Goal: Book appointment/travel/reservation

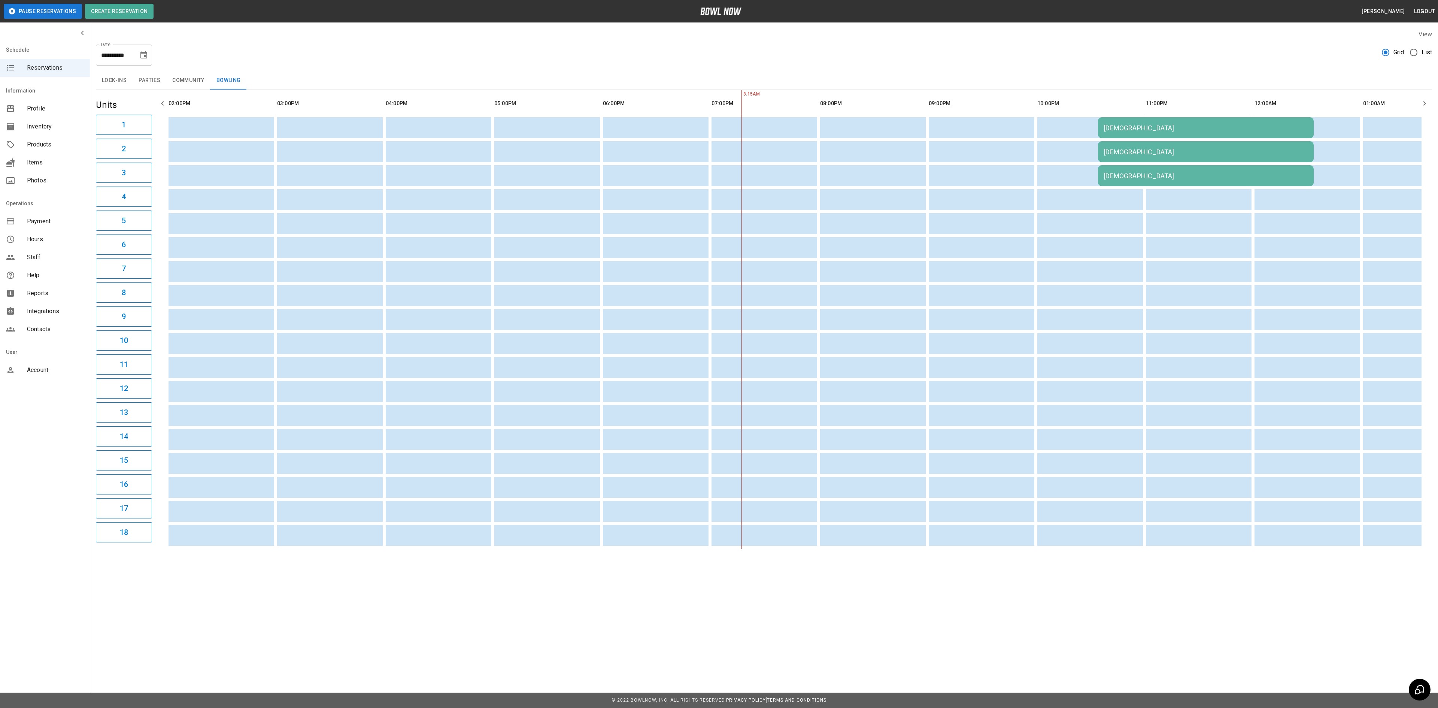
scroll to position [0, 543]
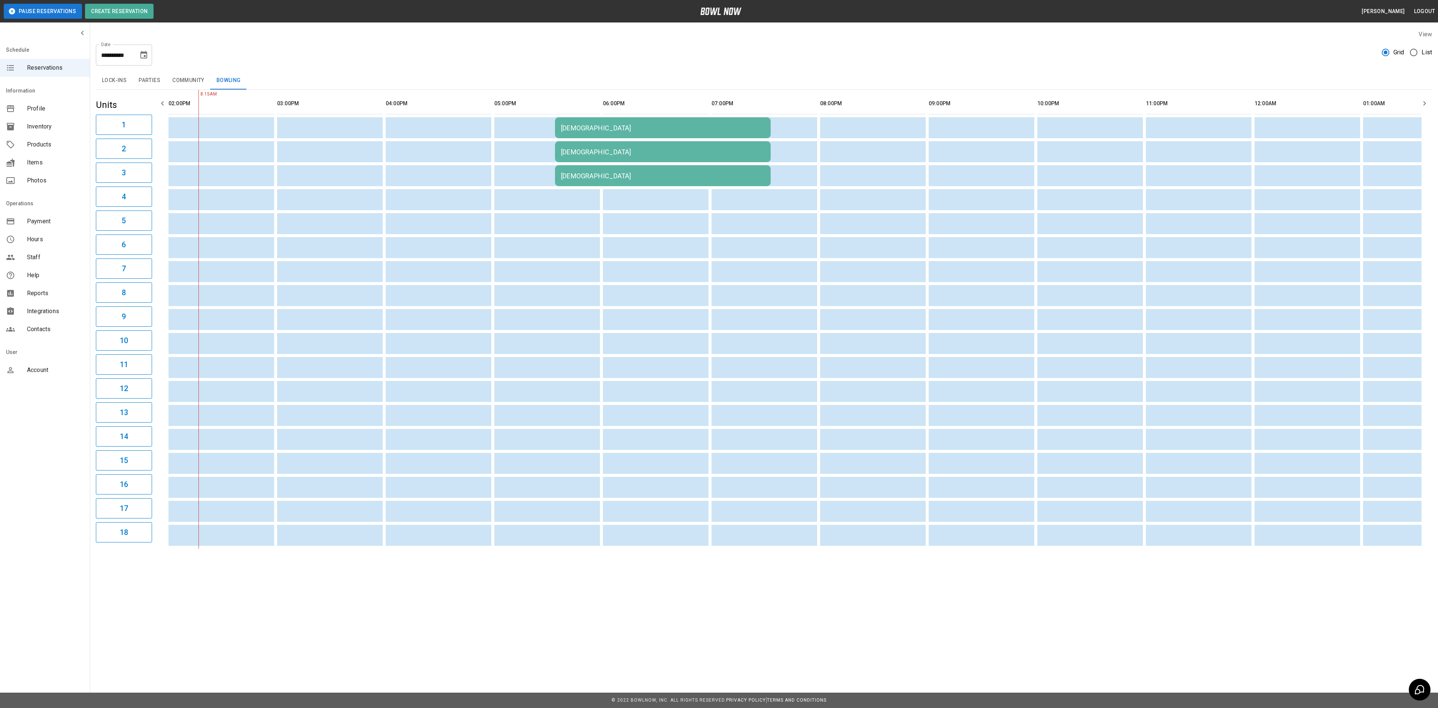
click at [147, 56] on icon "Choose date, selected date is Aug 29, 2025" at bounding box center [143, 54] width 7 height 7
click at [130, 148] on button "21" at bounding box center [129, 151] width 13 height 13
type input "**********"
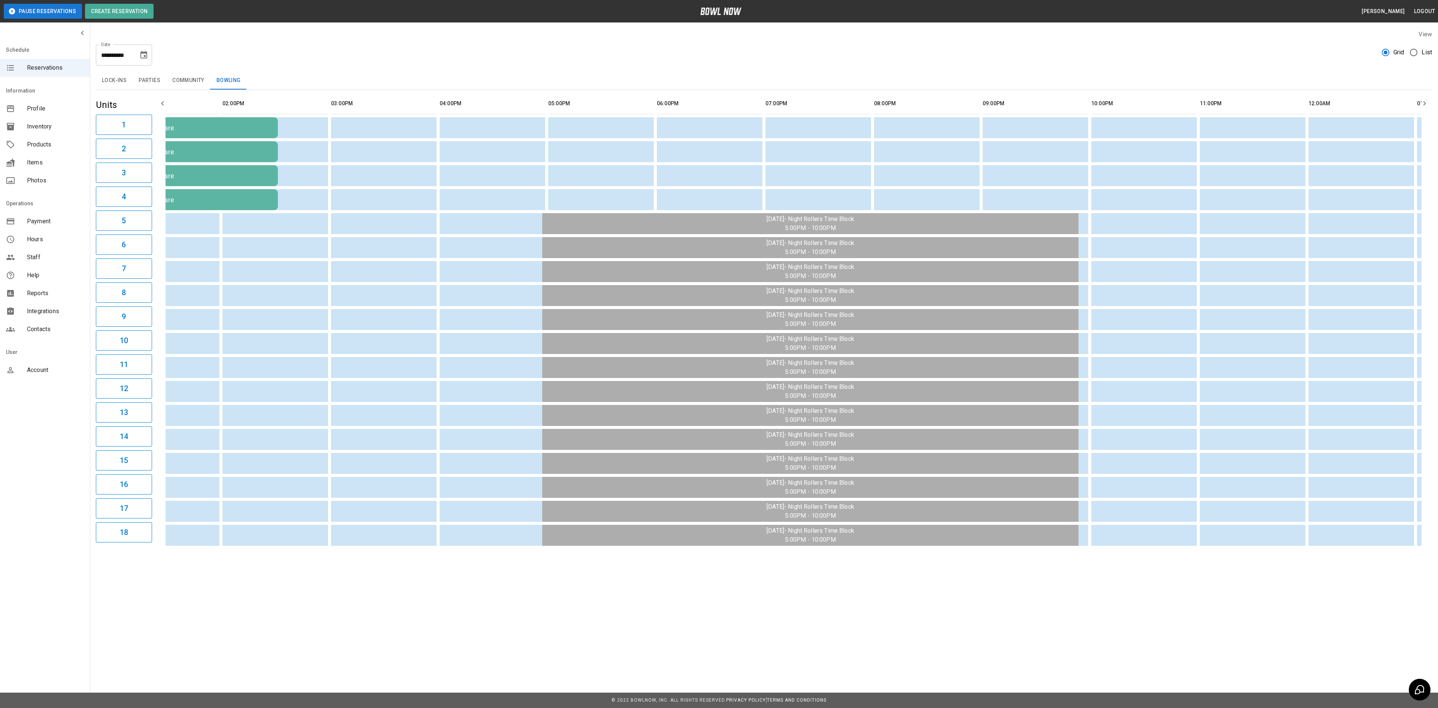
scroll to position [0, 0]
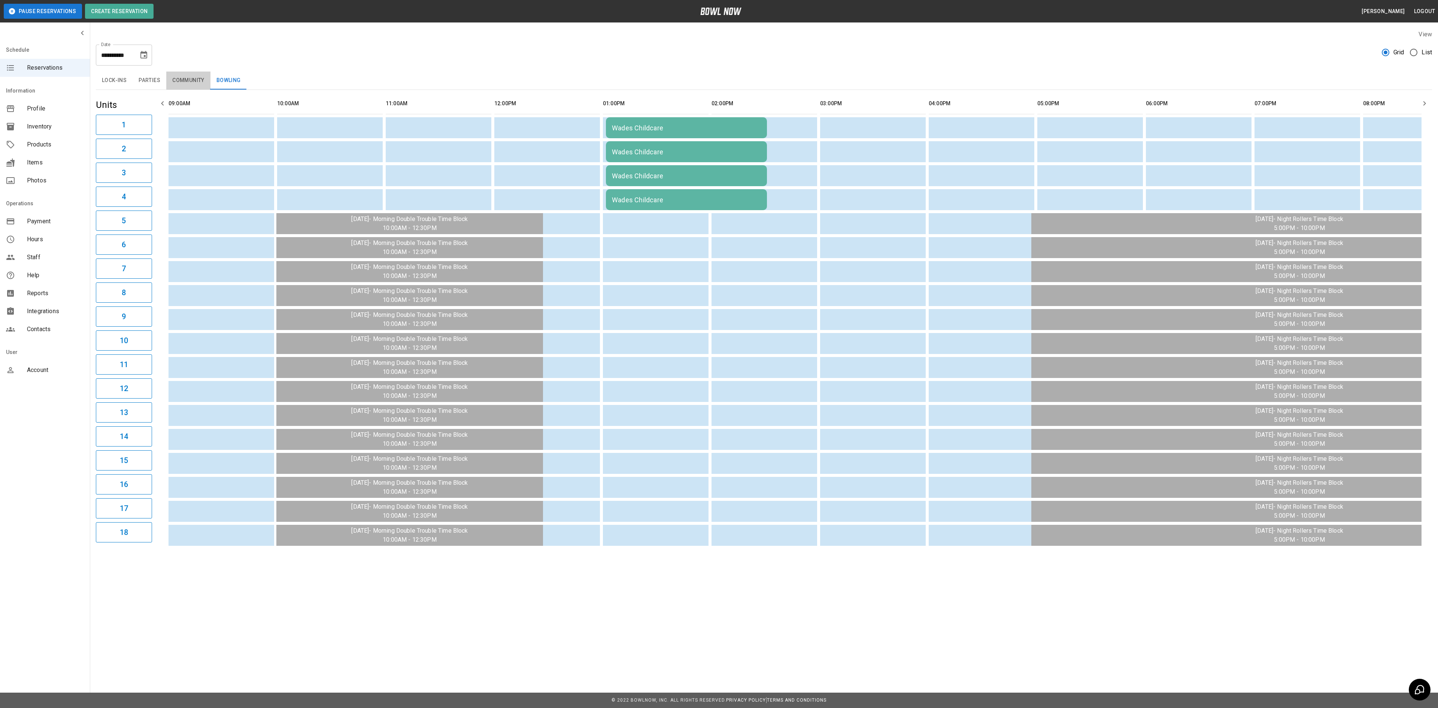
click at [176, 82] on button "Community" at bounding box center [188, 81] width 44 height 18
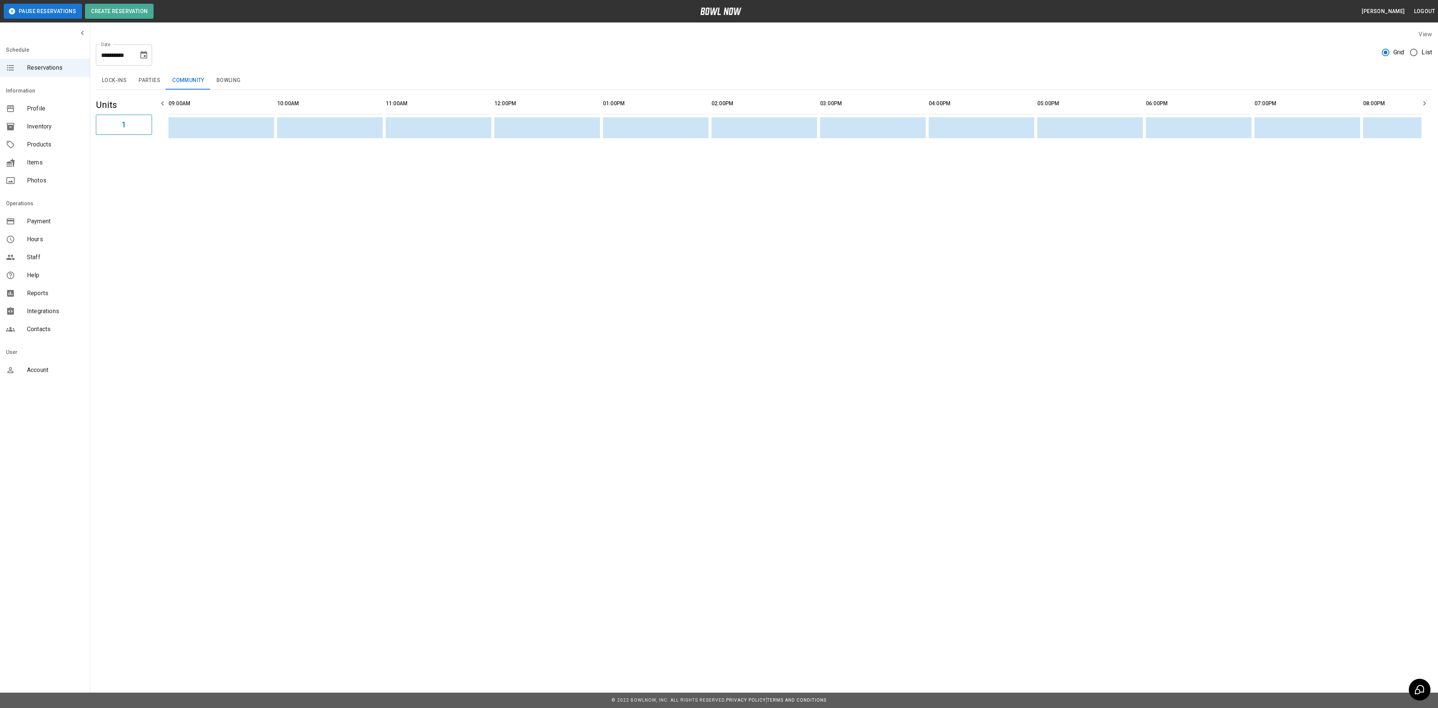
click at [154, 82] on button "Parties" at bounding box center [150, 81] width 34 height 18
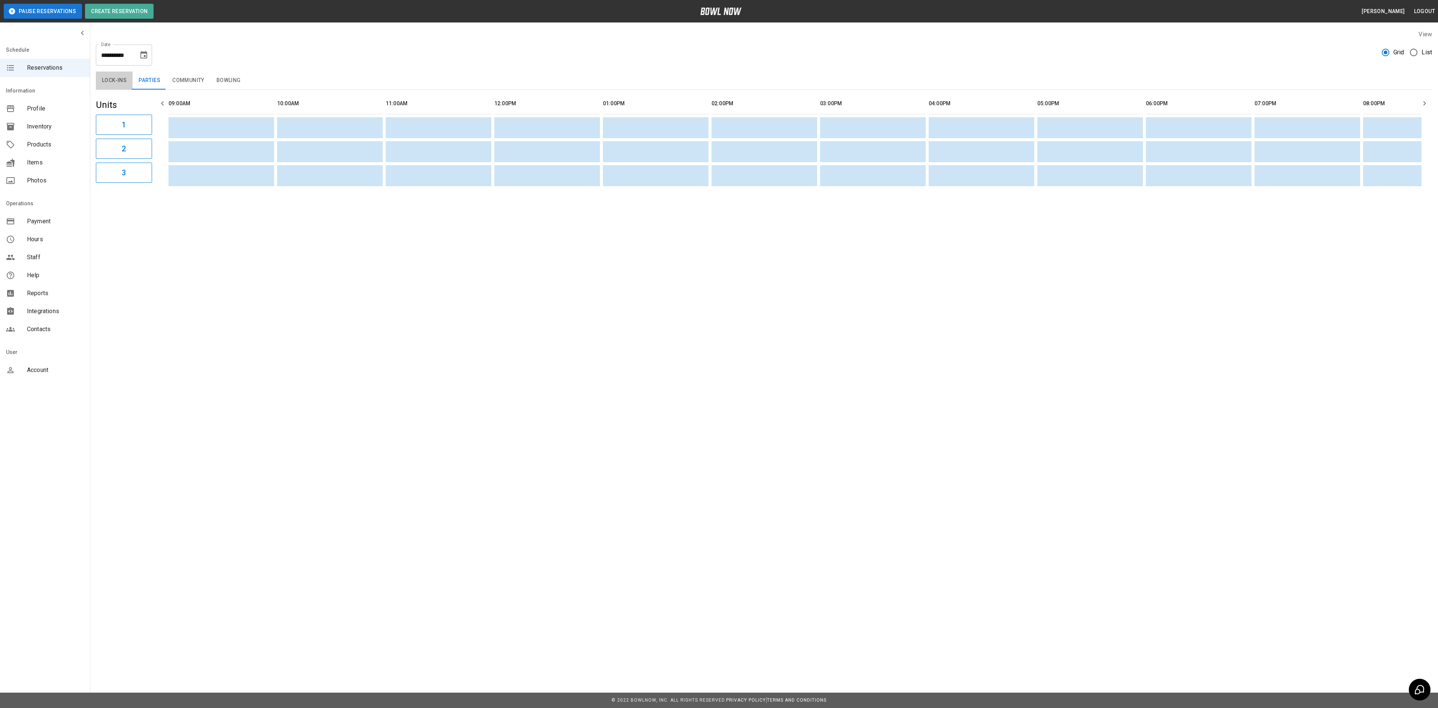
click at [122, 82] on button "Lock-ins" at bounding box center [114, 81] width 37 height 18
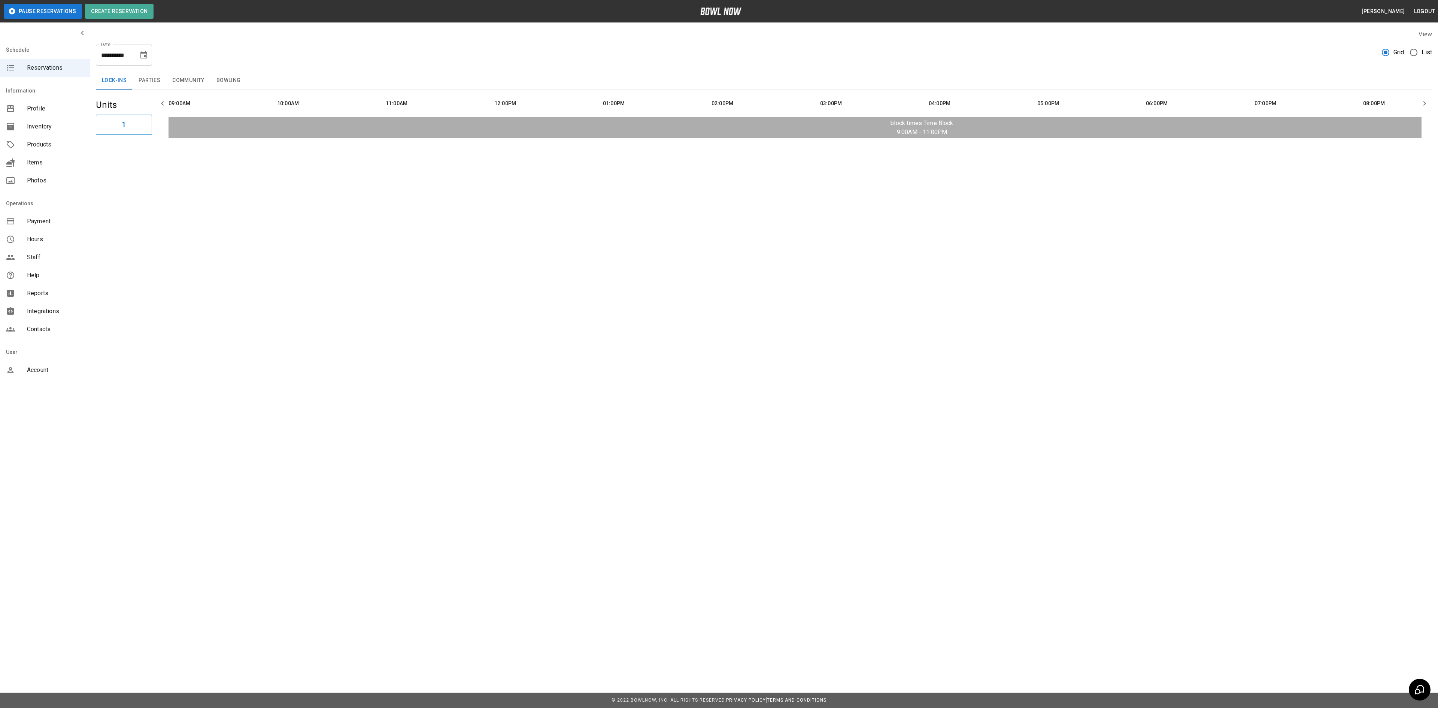
click at [145, 58] on icon "Choose date, selected date is Aug 21, 2025" at bounding box center [143, 54] width 7 height 7
click at [204, 46] on div "**********" at bounding box center [764, 52] width 1336 height 27
click at [139, 58] on icon "Choose date, selected date is Aug 21, 2025" at bounding box center [143, 55] width 9 height 9
click at [160, 78] on icon "Next month" at bounding box center [163, 77] width 9 height 9
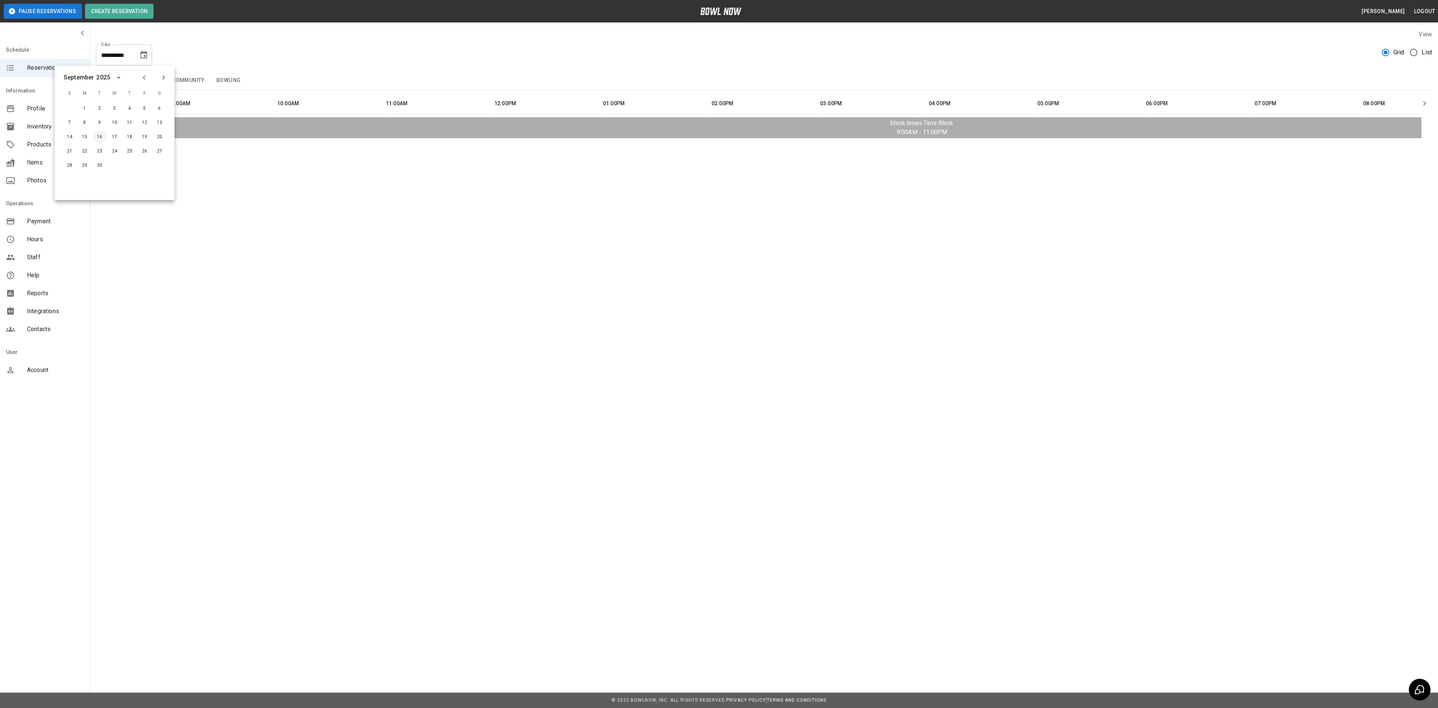
click at [94, 139] on button "16" at bounding box center [99, 136] width 13 height 13
type input "**********"
click at [225, 84] on button "Bowling" at bounding box center [228, 81] width 36 height 18
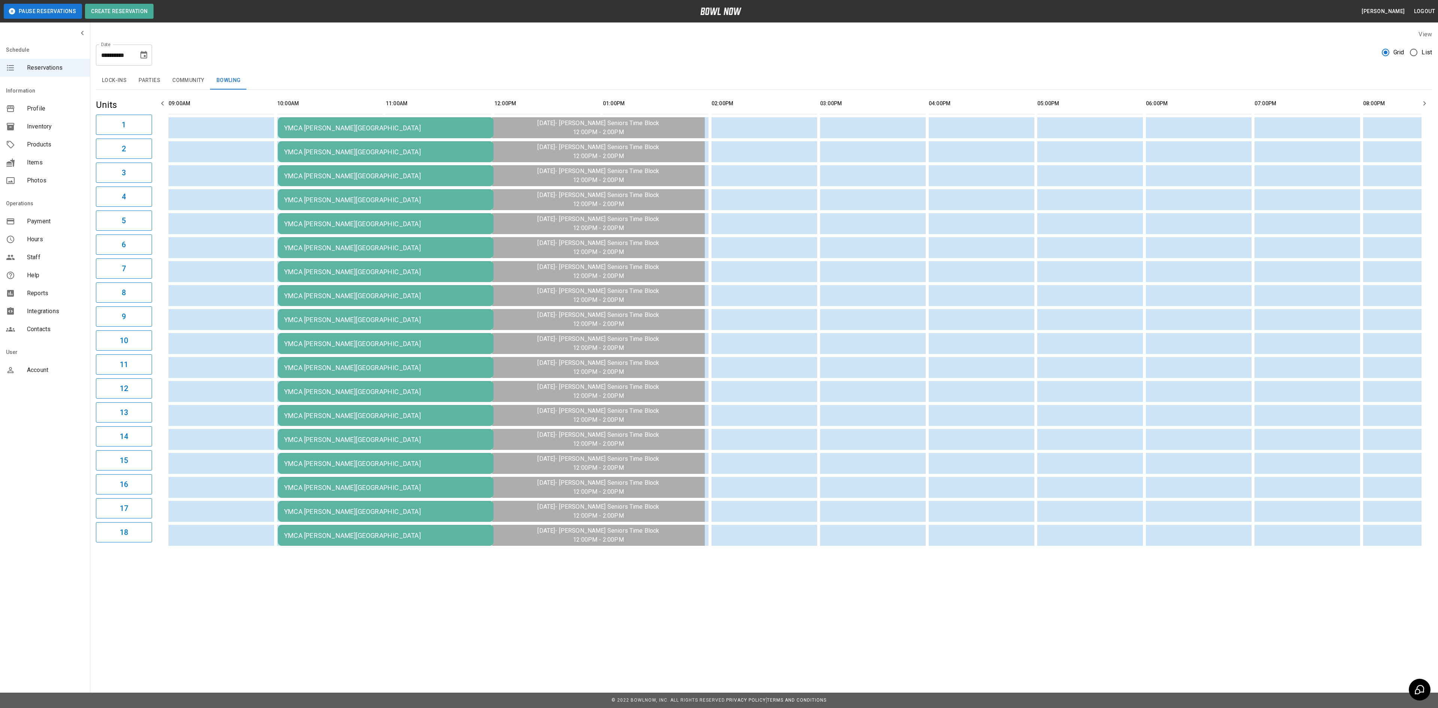
click at [334, 123] on td "YMCA [PERSON_NAME][GEOGRAPHIC_DATA]" at bounding box center [386, 127] width 216 height 21
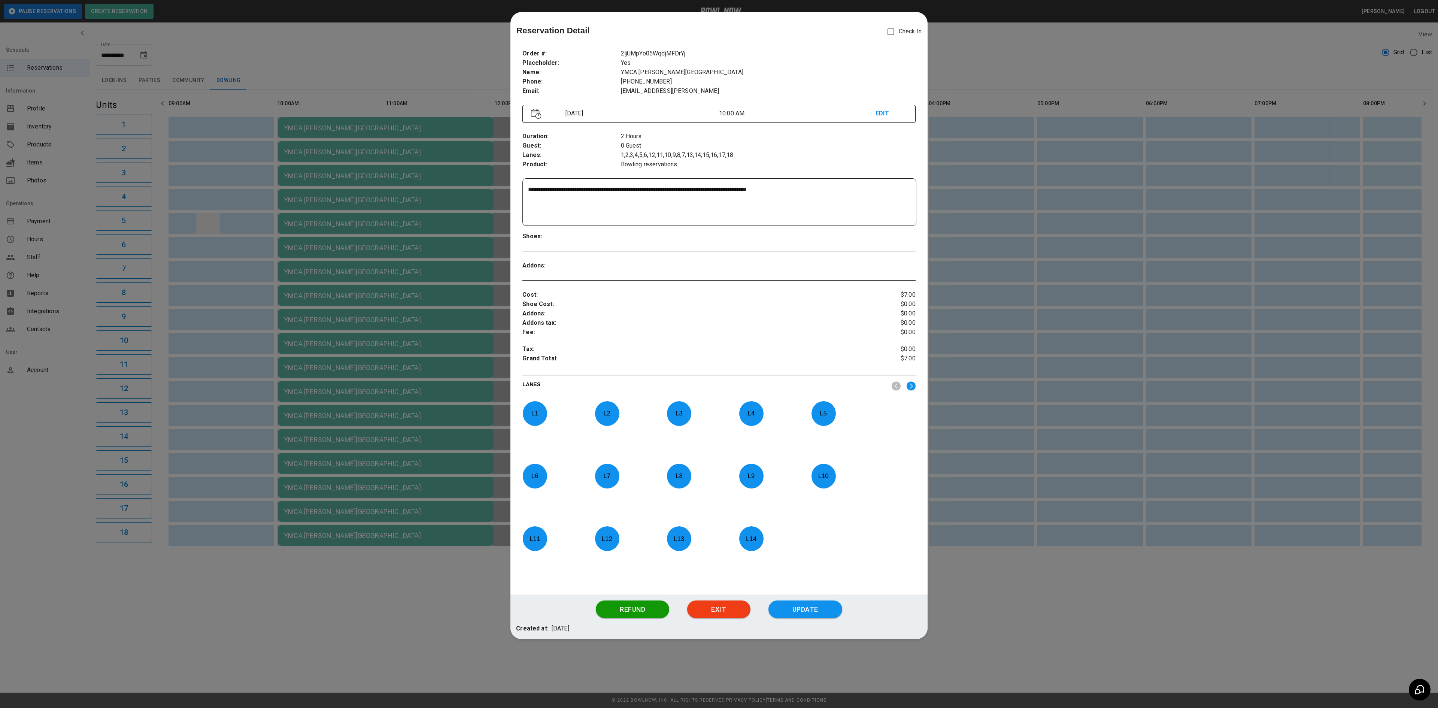
click at [213, 220] on div at bounding box center [719, 354] width 1438 height 708
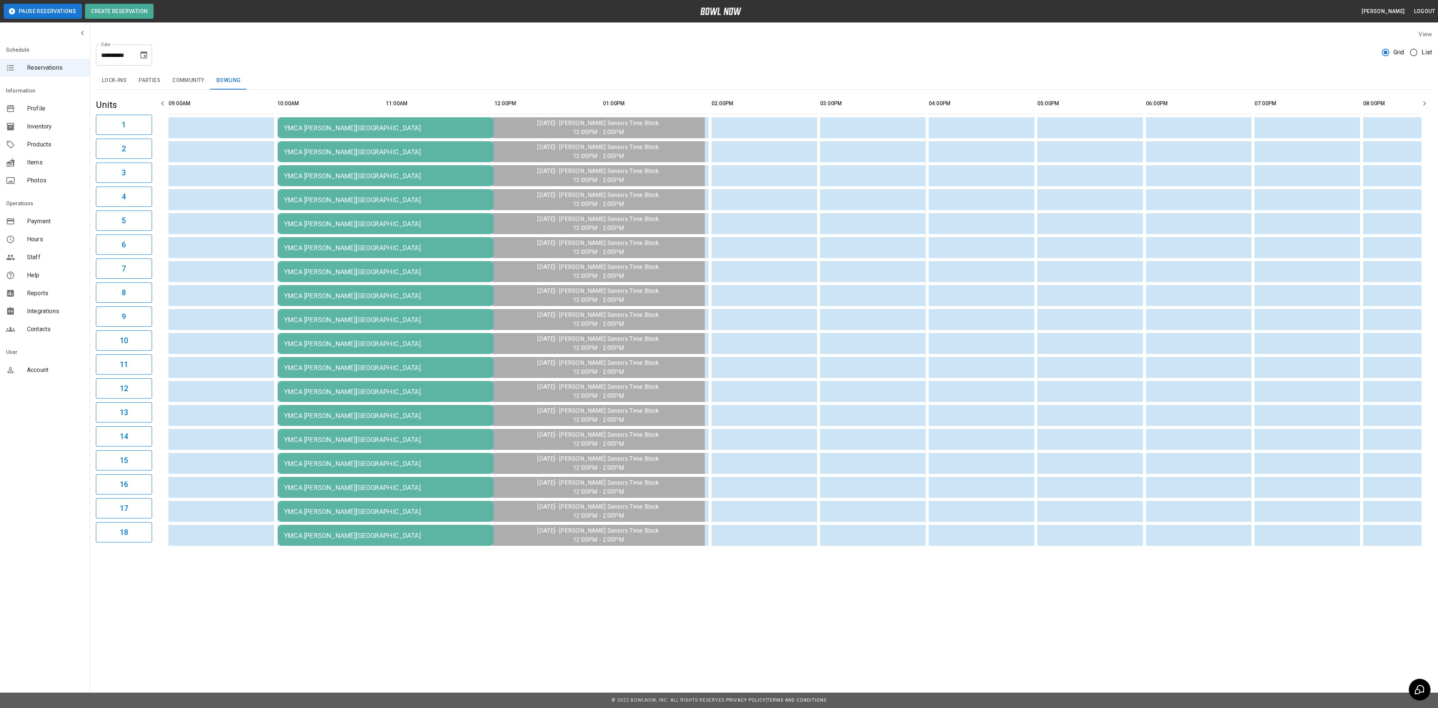
click at [141, 61] on button "Choose date, selected date is Sep 16, 2025" at bounding box center [143, 55] width 15 height 15
click at [223, 53] on div "**********" at bounding box center [764, 52] width 1336 height 27
click at [294, 123] on td "YMCA [PERSON_NAME][GEOGRAPHIC_DATA]" at bounding box center [386, 127] width 216 height 21
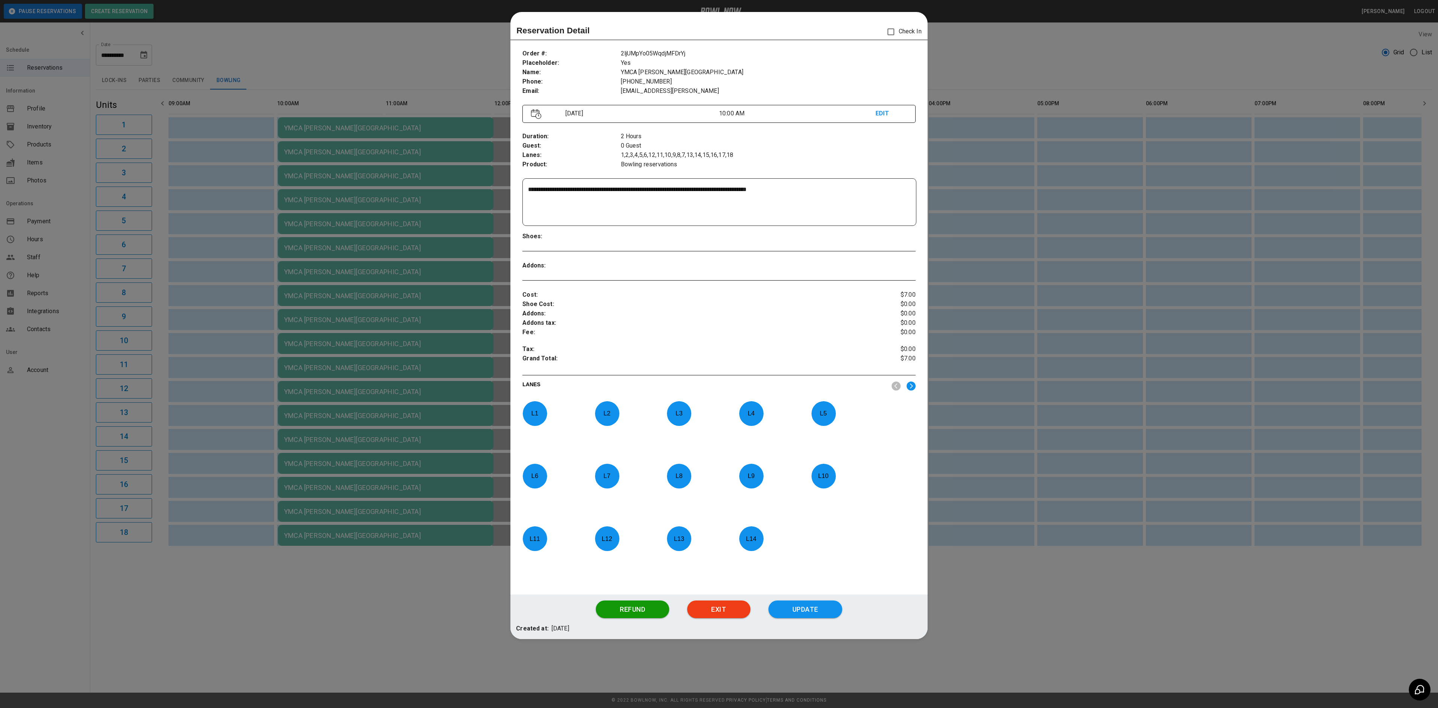
click at [301, 78] on div at bounding box center [719, 354] width 1438 height 708
